Goal: Find specific page/section: Find specific page/section

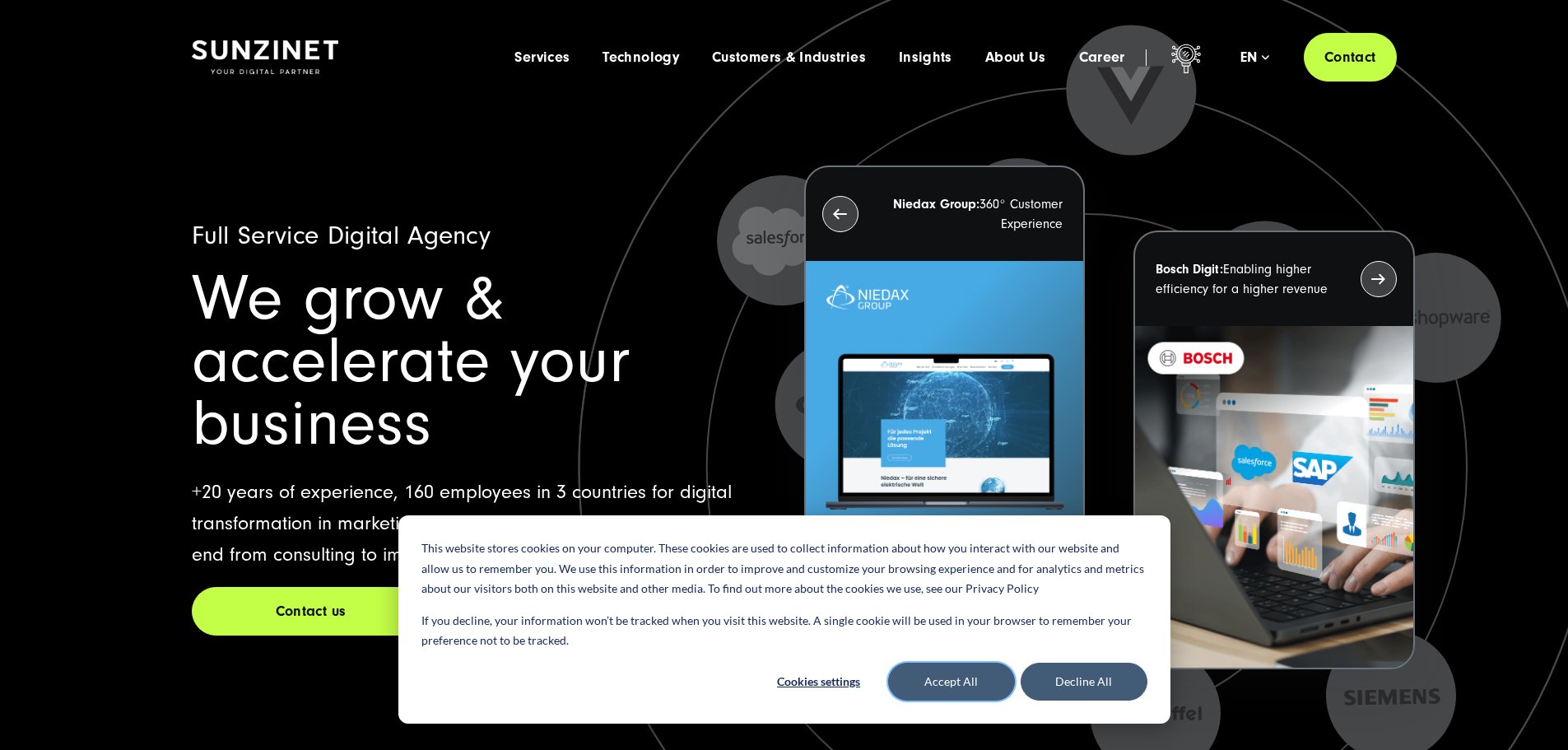
click at [948, 680] on button "Accept All" at bounding box center [951, 681] width 127 height 38
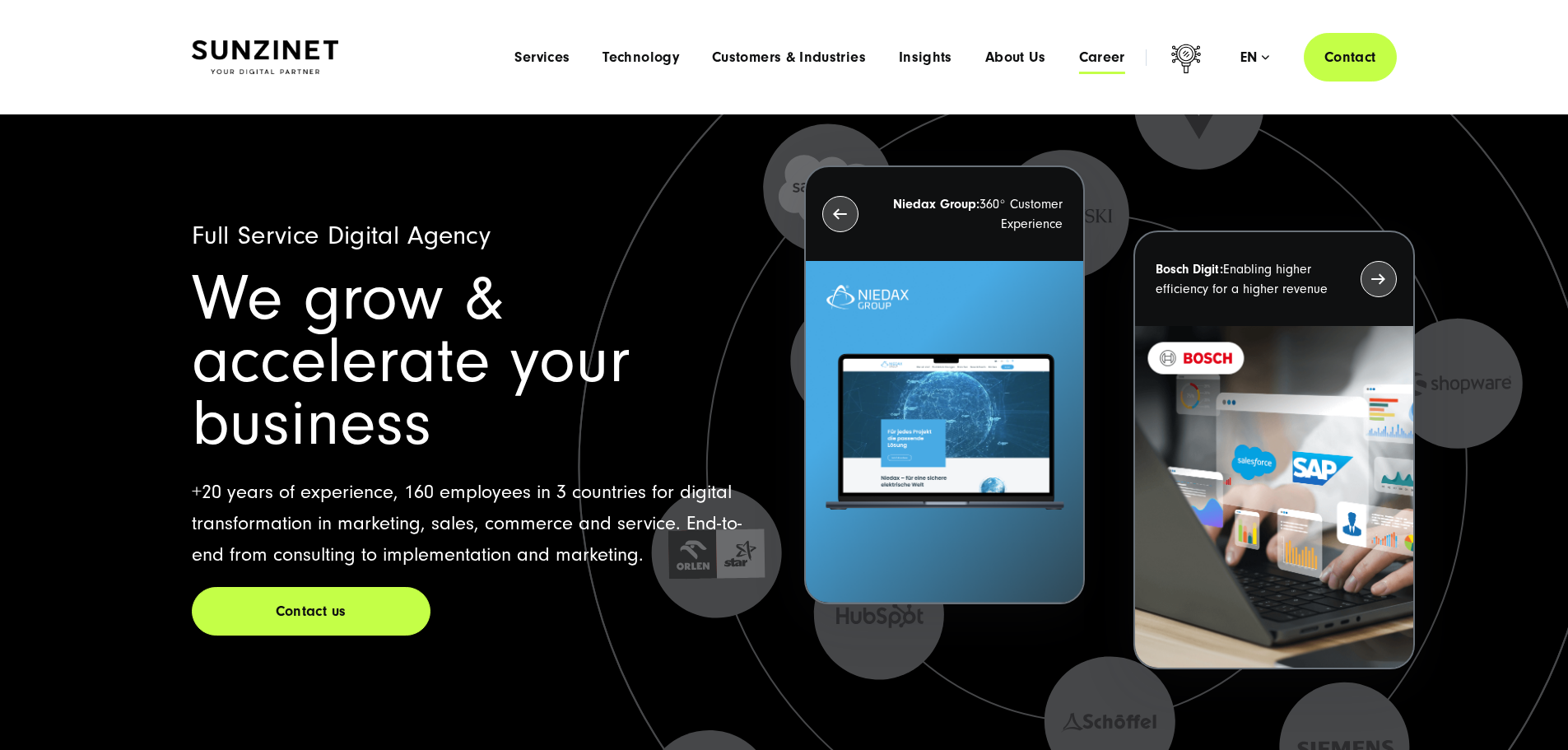
click at [1080, 58] on span "Career" at bounding box center [1103, 57] width 46 height 16
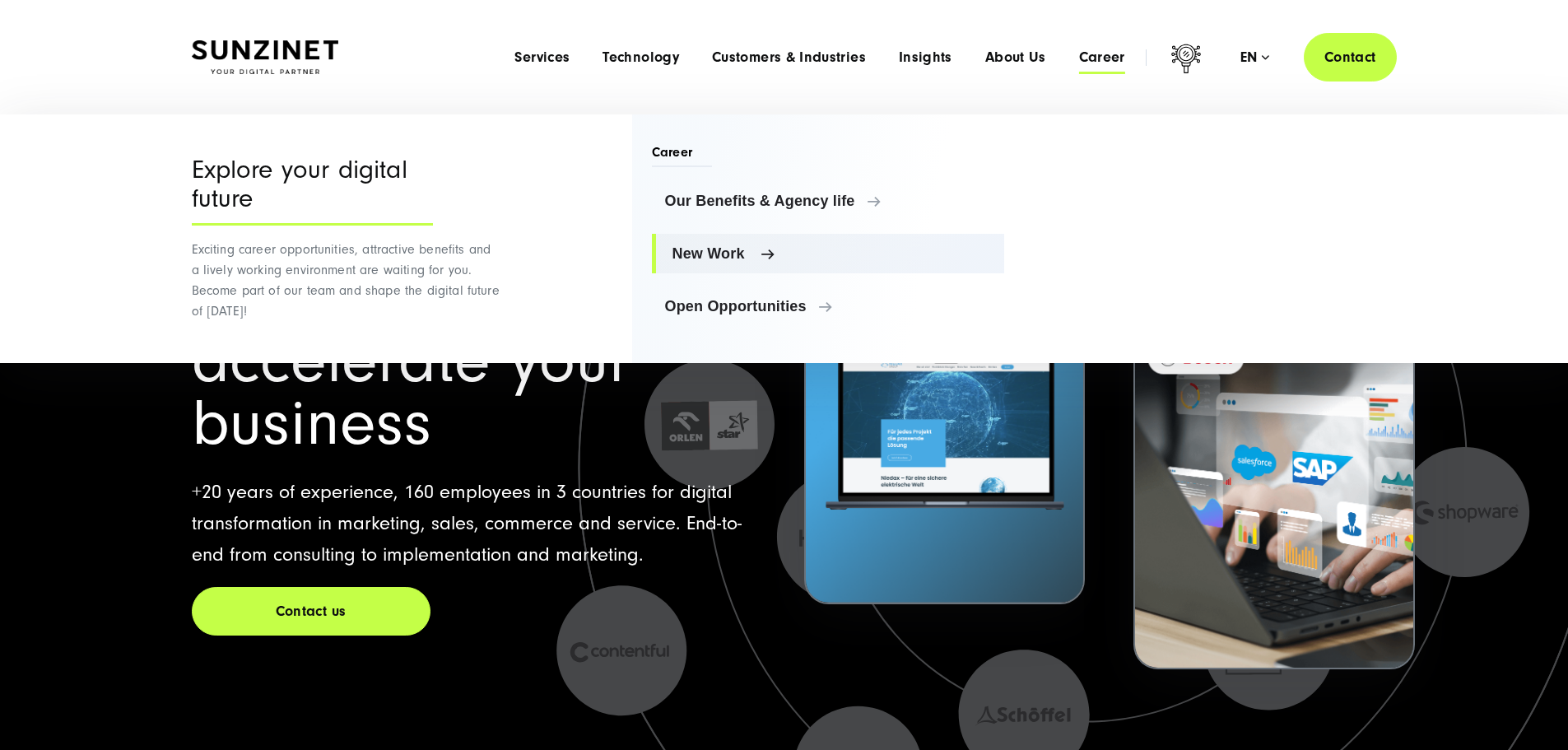
click at [712, 254] on span "New Work" at bounding box center [832, 254] width 319 height 16
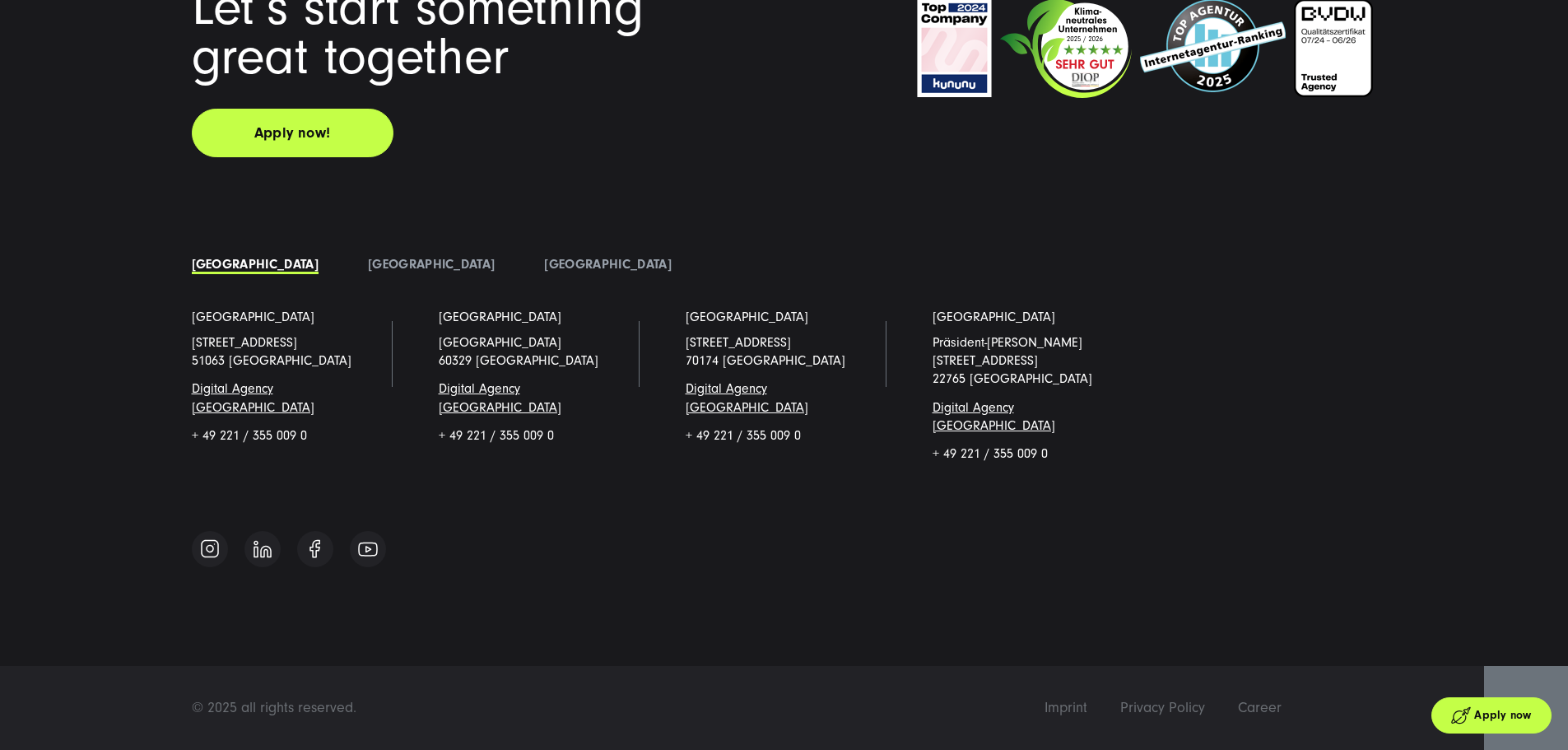
scroll to position [7368, 0]
click at [545, 272] on link "[GEOGRAPHIC_DATA]" at bounding box center [607, 264] width 127 height 15
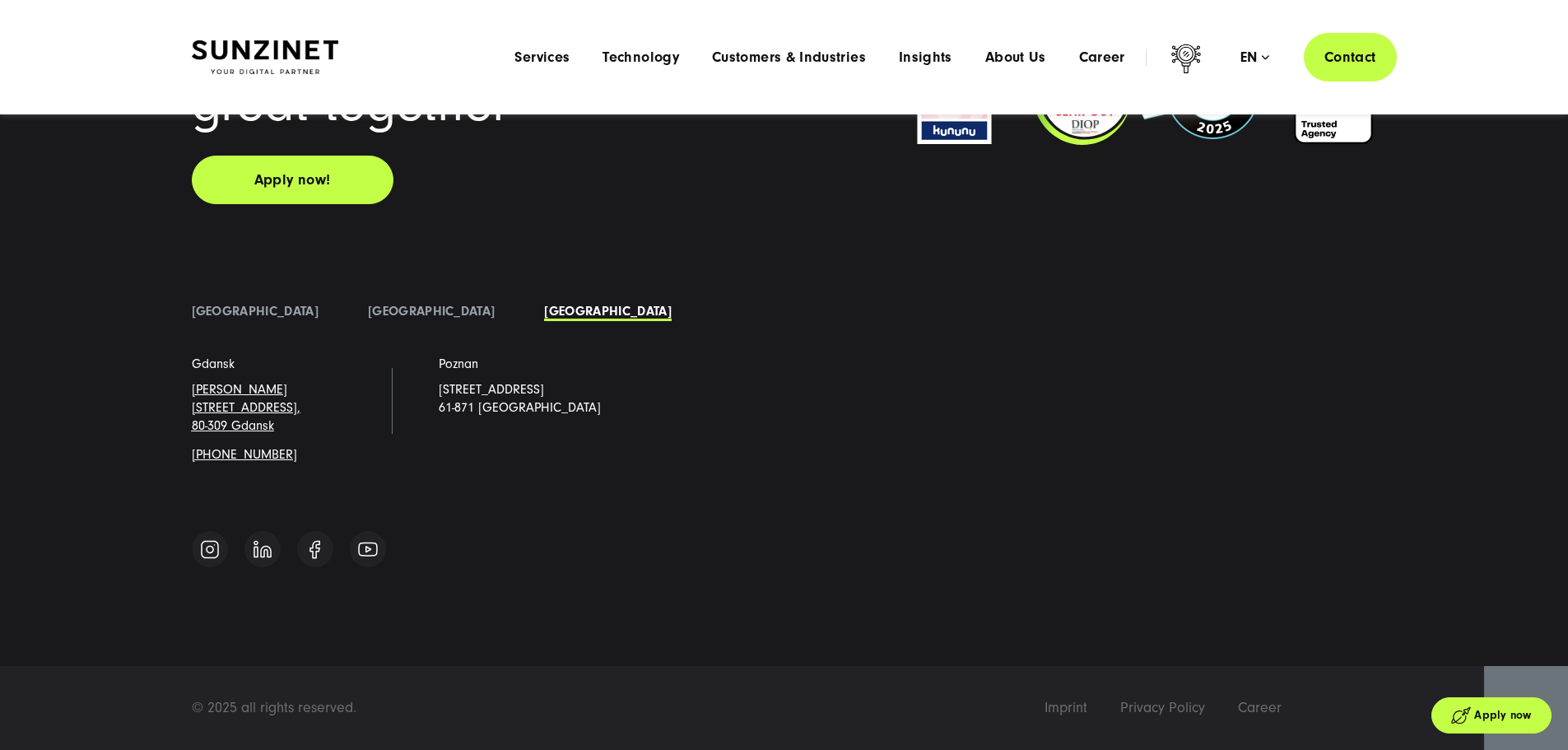
scroll to position [7323, 0]
